Goal: Task Accomplishment & Management: Manage account settings

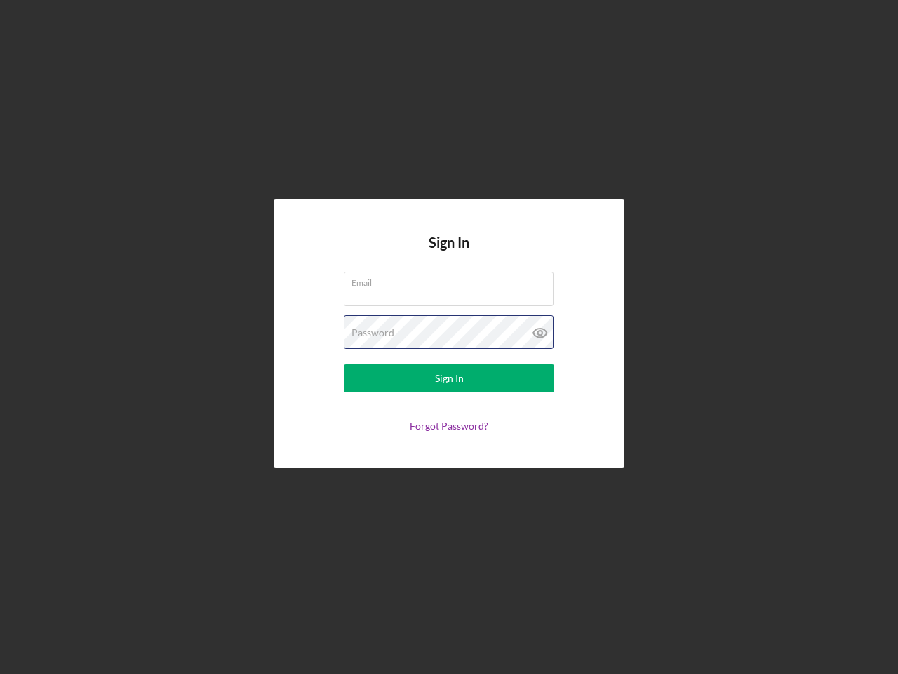
click at [449, 337] on div "Password" at bounding box center [449, 332] width 210 height 35
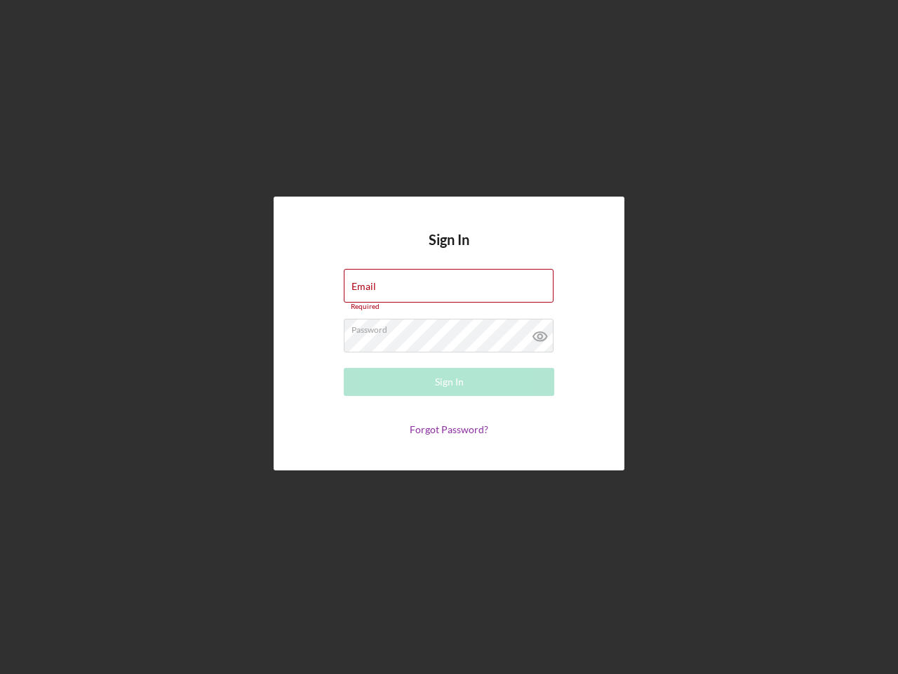
click at [540, 333] on icon at bounding box center [540, 336] width 35 height 35
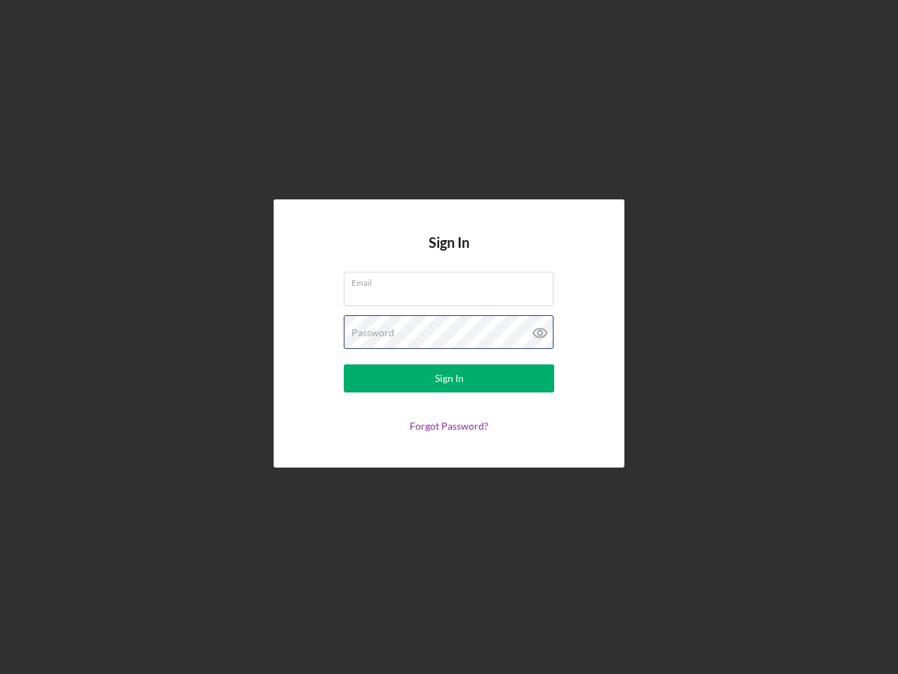
click at [449, 337] on div "Password" at bounding box center [449, 332] width 210 height 35
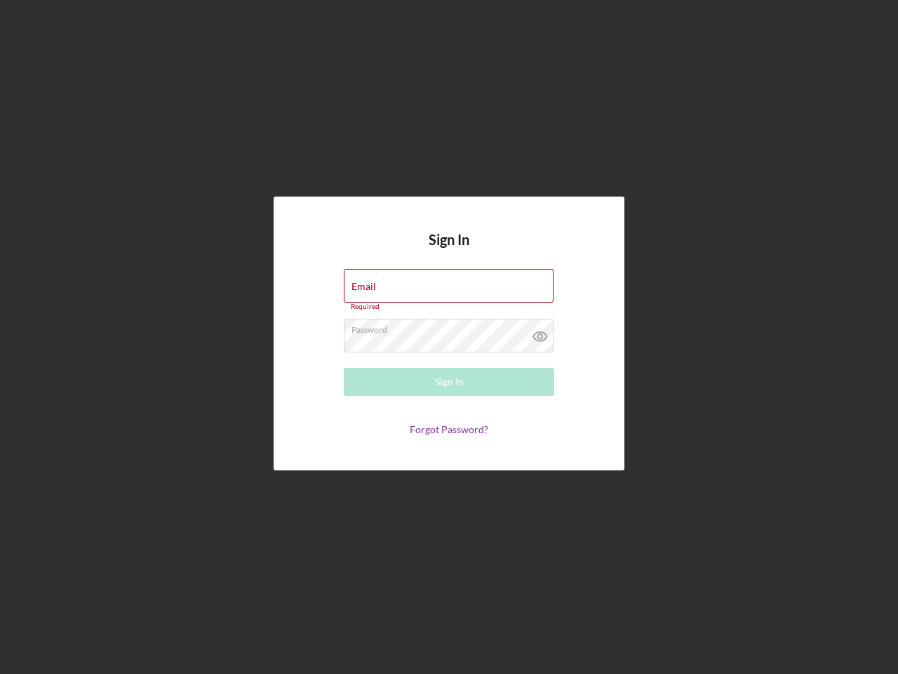
click at [540, 333] on icon at bounding box center [540, 336] width 35 height 35
